Goal: Task Accomplishment & Management: Manage account settings

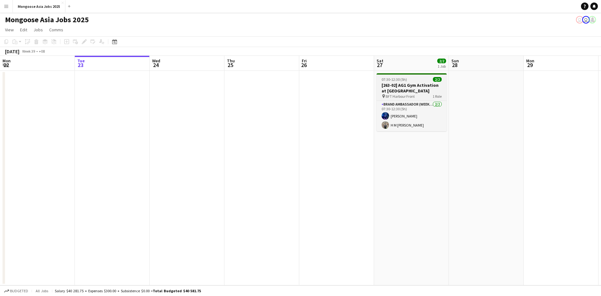
click at [410, 82] on h3 "[263-02] AG1 Gym Activation at [GEOGRAPHIC_DATA]" at bounding box center [411, 87] width 70 height 11
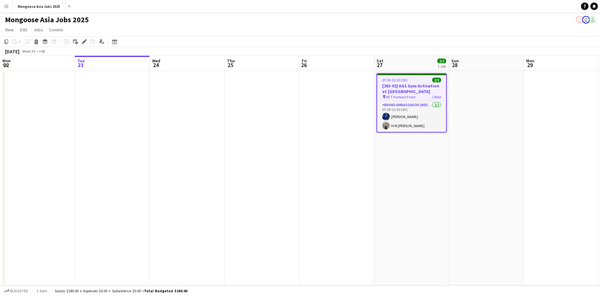
click at [419, 85] on h3 "[263-02] AG1 Gym Activation at [GEOGRAPHIC_DATA]" at bounding box center [411, 88] width 69 height 11
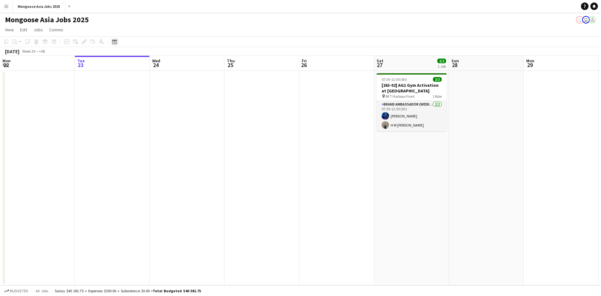
click at [114, 41] on icon at bounding box center [114, 41] width 5 height 5
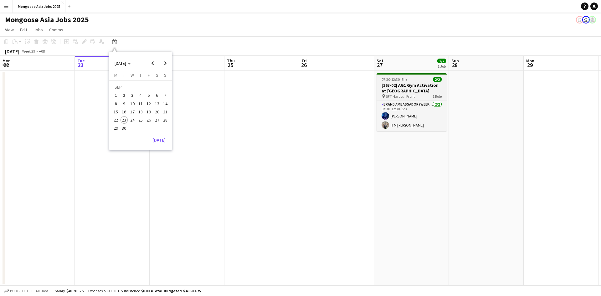
click at [392, 87] on h3 "[263-02] AG1 Gym Activation at [GEOGRAPHIC_DATA]" at bounding box center [411, 87] width 70 height 11
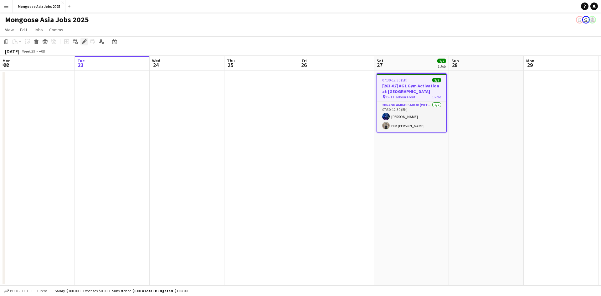
click at [83, 42] on icon at bounding box center [83, 41] width 3 height 3
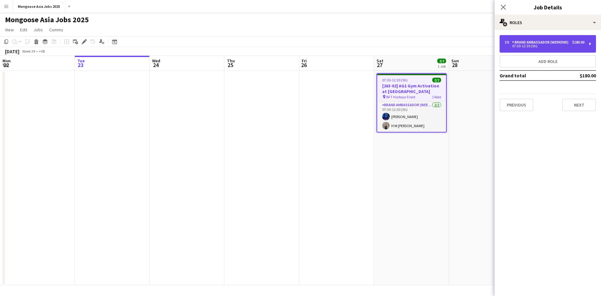
click at [589, 43] on div "2 x Brand Ambassador (weekend) $180.00 07:30-12:30 (5h)" at bounding box center [547, 44] width 96 height 18
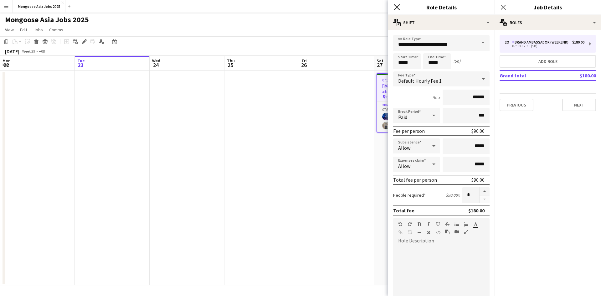
click at [398, 6] on icon at bounding box center [397, 7] width 6 height 6
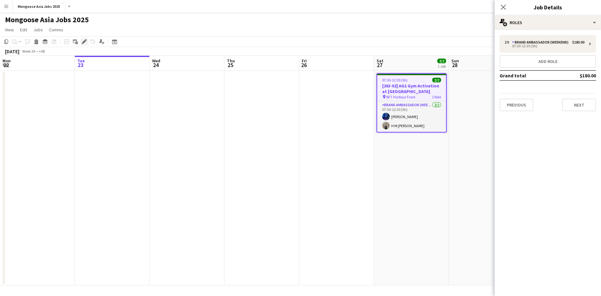
click at [82, 41] on icon "Edit" at bounding box center [84, 41] width 5 height 5
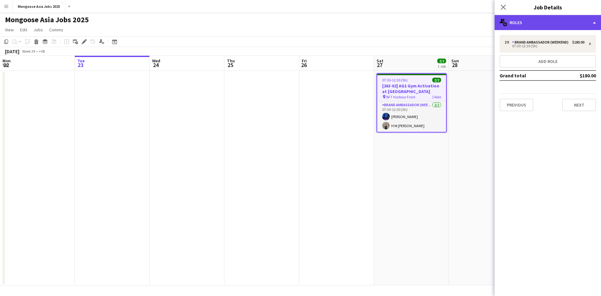
click at [591, 23] on div "multiple-users-add Roles" at bounding box center [547, 22] width 106 height 15
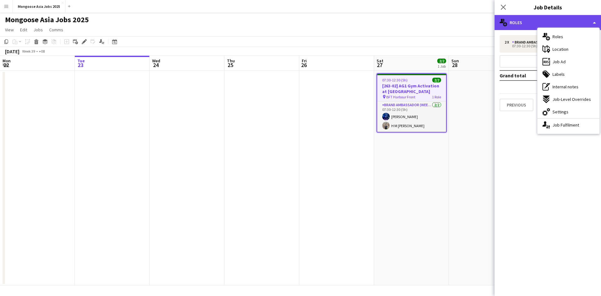
click at [597, 23] on div "multiple-users-add Roles" at bounding box center [547, 22] width 106 height 15
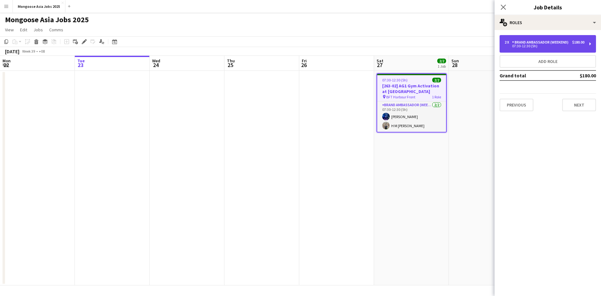
click at [590, 44] on div "2 x Brand Ambassador (weekend) $180.00 07:30-12:30 (5h)" at bounding box center [547, 44] width 96 height 18
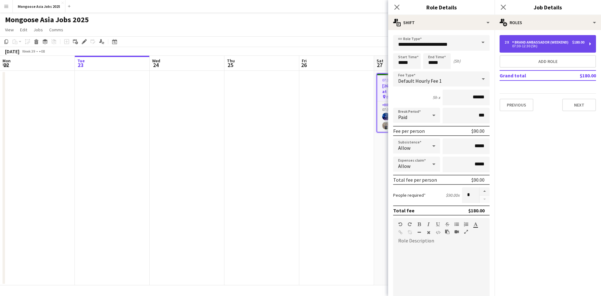
click at [590, 46] on div "2 x Brand Ambassador (weekend) $180.00 07:30-12:30 (5h)" at bounding box center [547, 44] width 96 height 18
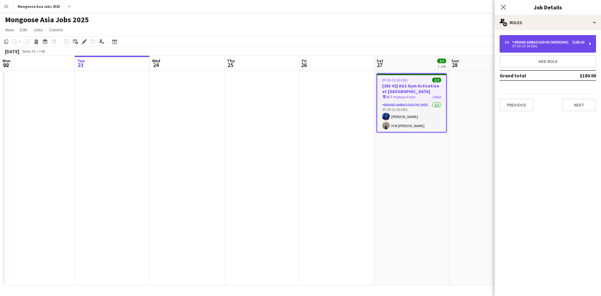
click at [590, 46] on div "2 x Brand Ambassador (weekend) $180.00 07:30-12:30 (5h)" at bounding box center [547, 44] width 96 height 18
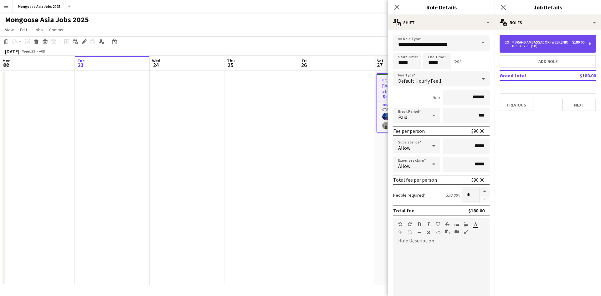
click at [590, 45] on div "2 x Brand Ambassador (weekend) $180.00 07:30-12:30 (5h)" at bounding box center [547, 44] width 96 height 18
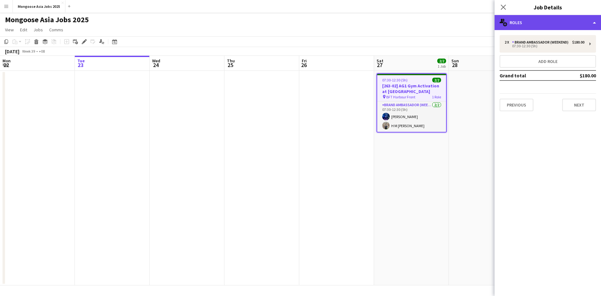
click at [593, 21] on div "multiple-users-add Roles" at bounding box center [547, 22] width 106 height 15
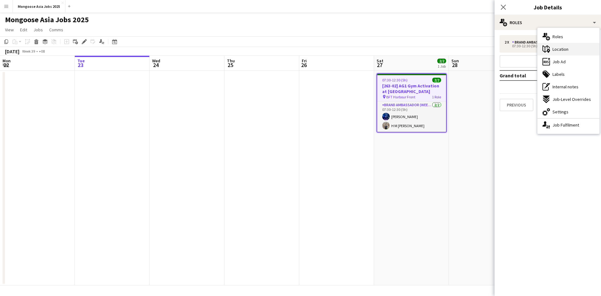
click at [566, 51] on span "Location" at bounding box center [560, 49] width 16 height 6
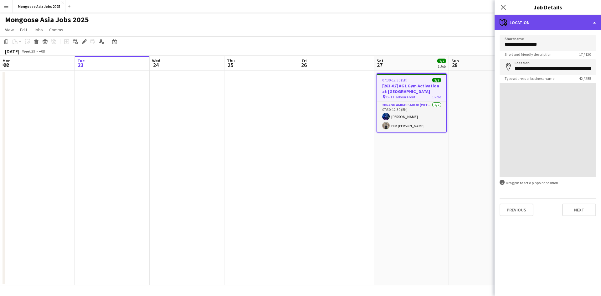
click at [594, 23] on div "maps-pin-1 Location" at bounding box center [547, 22] width 106 height 15
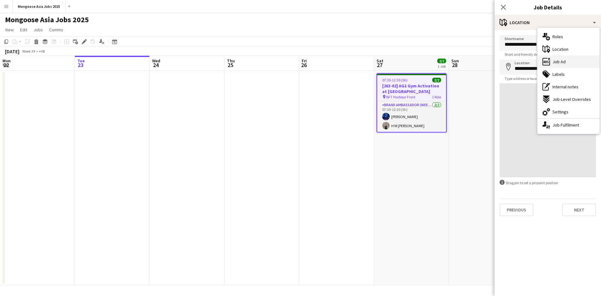
click at [566, 60] on div "ads-window Job Ad" at bounding box center [568, 61] width 62 height 13
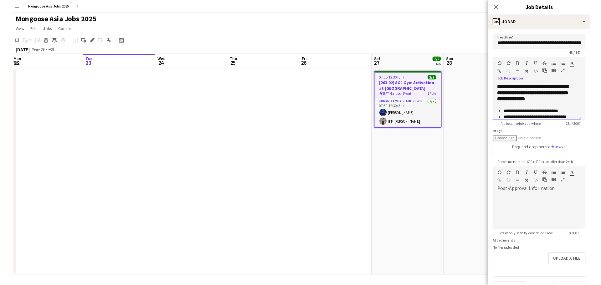
scroll to position [43, 0]
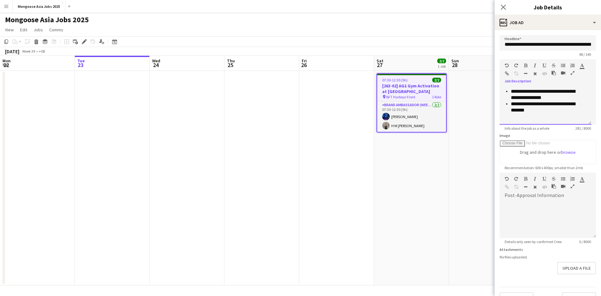
drag, startPoint x: 505, startPoint y: 89, endPoint x: 583, endPoint y: 126, distance: 86.7
click at [583, 126] on app-form-group "**********" at bounding box center [547, 94] width 96 height 71
copy div "**********"
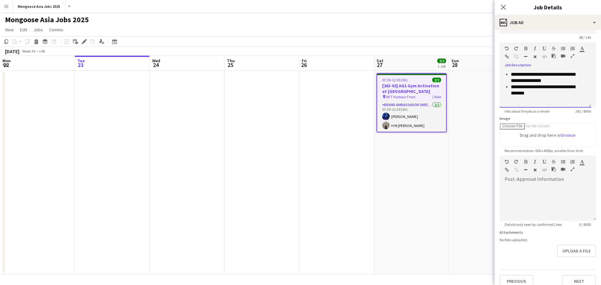
scroll to position [24, 0]
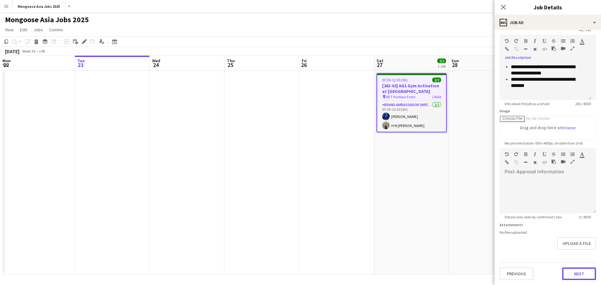
click at [579, 272] on button "Next" at bounding box center [579, 274] width 34 height 13
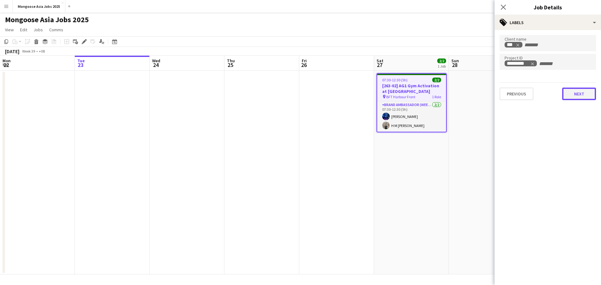
click at [574, 97] on button "Next" at bounding box center [579, 94] width 34 height 13
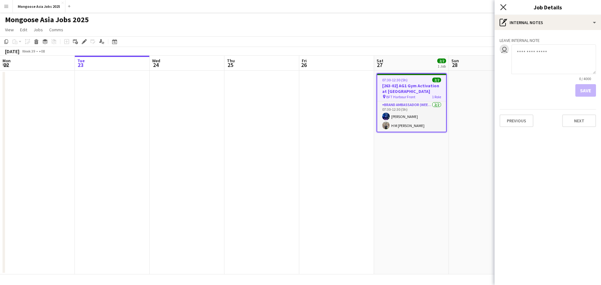
click at [503, 6] on icon "Close pop-in" at bounding box center [503, 7] width 6 height 6
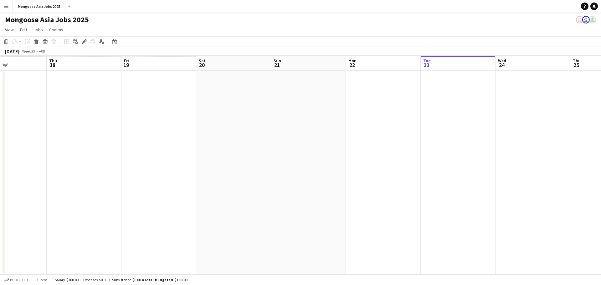
drag, startPoint x: 466, startPoint y: 121, endPoint x: 549, endPoint y: 123, distance: 83.0
click at [554, 120] on app-calendar-viewport "Mon 15 Tue 16 Wed 17 Thu 18 Fri 19 Sat 20 Sun 21 Mon 22 Tue 23 Wed 24 Thu 25 Fr…" at bounding box center [300, 165] width 601 height 219
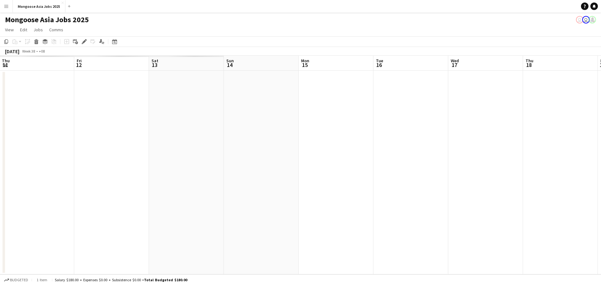
drag, startPoint x: 105, startPoint y: 146, endPoint x: 504, endPoint y: 138, distance: 399.4
click at [504, 138] on app-calendar-viewport "Tue 9 Wed 10 Thu 11 Fri 12 Sat 13 Sun 14 Mon 15 Tue 16 Wed 17 Thu 18 Fri 19 Sat…" at bounding box center [300, 165] width 601 height 219
drag, startPoint x: 132, startPoint y: 161, endPoint x: 458, endPoint y: 143, distance: 326.0
click at [484, 141] on app-calendar-viewport "Sat 6 Sun 7 Mon 8 Tue 9 Wed 10 Thu 11 Fri 12 Sat 13 Sun 14 Mon 15 Tue 16 Wed 17…" at bounding box center [300, 165] width 601 height 219
drag, startPoint x: 83, startPoint y: 147, endPoint x: 511, endPoint y: 117, distance: 429.9
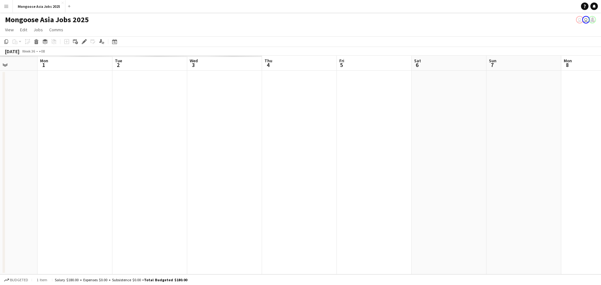
click at [511, 117] on app-calendar-viewport "Fri 29 Sat 30 Sun 31 Mon 1 Tue 2 Wed 3 Thu 4 Fri 5 Sat 6 Sun 7 Mon 8 Tue 9 Wed …" at bounding box center [300, 165] width 601 height 219
click at [113, 42] on icon "Date picker" at bounding box center [114, 41] width 5 height 5
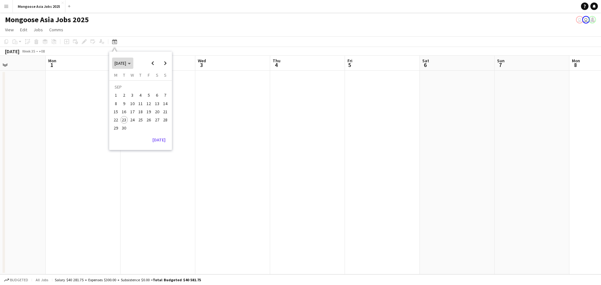
click at [131, 62] on span "[DATE]" at bounding box center [123, 63] width 16 height 6
click at [132, 95] on span "2025" at bounding box center [133, 96] width 13 height 8
click at [160, 97] on span "AUG" at bounding box center [162, 96] width 13 height 8
click at [132, 112] on span "20" at bounding box center [133, 114] width 8 height 8
